Goal: Task Accomplishment & Management: Complete application form

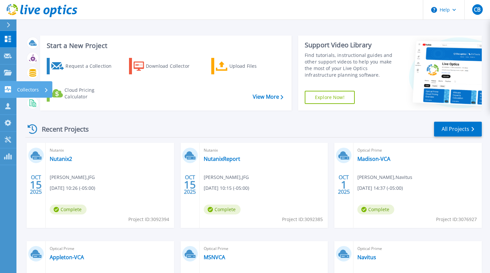
click at [9, 90] on icon at bounding box center [8, 89] width 6 height 6
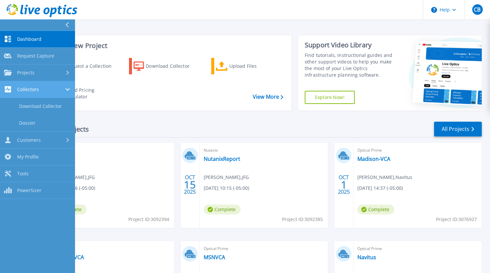
click at [42, 90] on div "Collectors" at bounding box center [37, 89] width 67 height 6
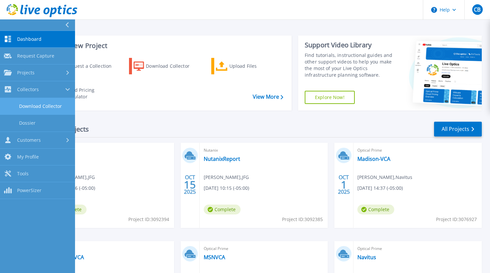
click at [41, 103] on link "Download Collector" at bounding box center [37, 106] width 75 height 17
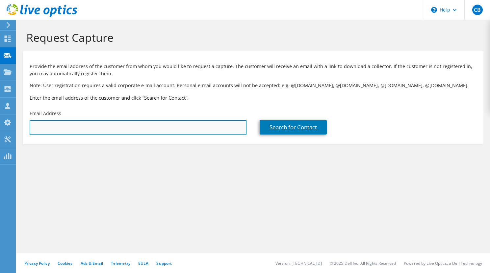
click at [133, 130] on input "text" at bounding box center [138, 127] width 217 height 14
paste input "[EMAIL_ADDRESS][DOMAIN_NAME]"
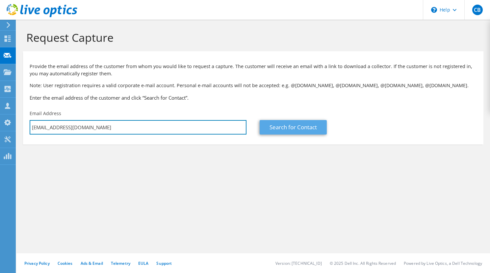
type input "[EMAIL_ADDRESS][DOMAIN_NAME]"
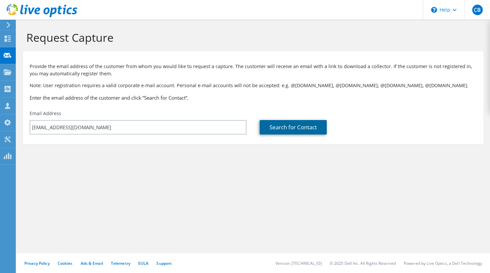
click at [290, 127] on link "Search for Contact" at bounding box center [293, 127] width 67 height 14
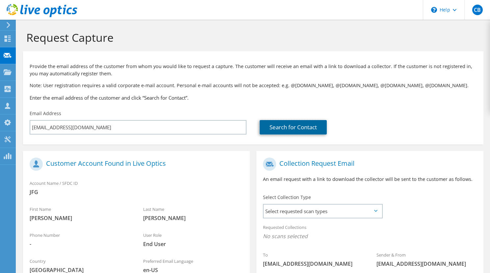
scroll to position [94, 0]
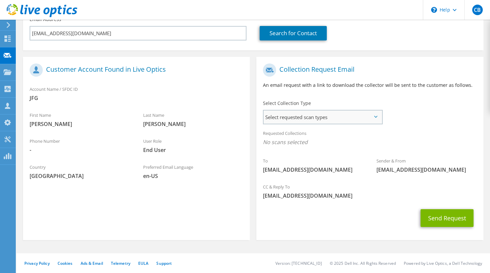
click at [338, 113] on span "Select requested scan types" at bounding box center [323, 117] width 118 height 13
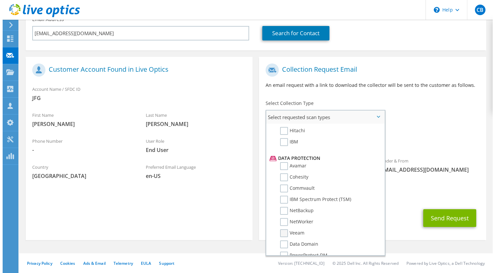
scroll to position [272, 0]
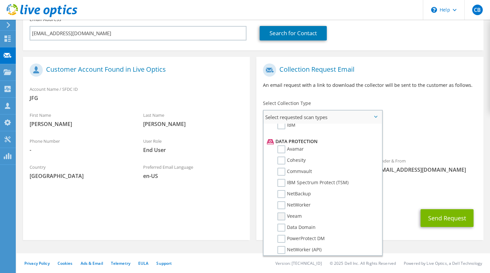
click at [281, 217] on label "Veeam" at bounding box center [289, 217] width 24 height 8
click at [0, 0] on input "Veeam" at bounding box center [0, 0] width 0 height 0
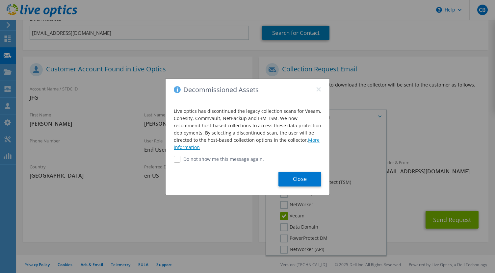
click at [309, 141] on link "More information" at bounding box center [247, 143] width 146 height 13
